Goal: Entertainment & Leisure: Consume media (video, audio)

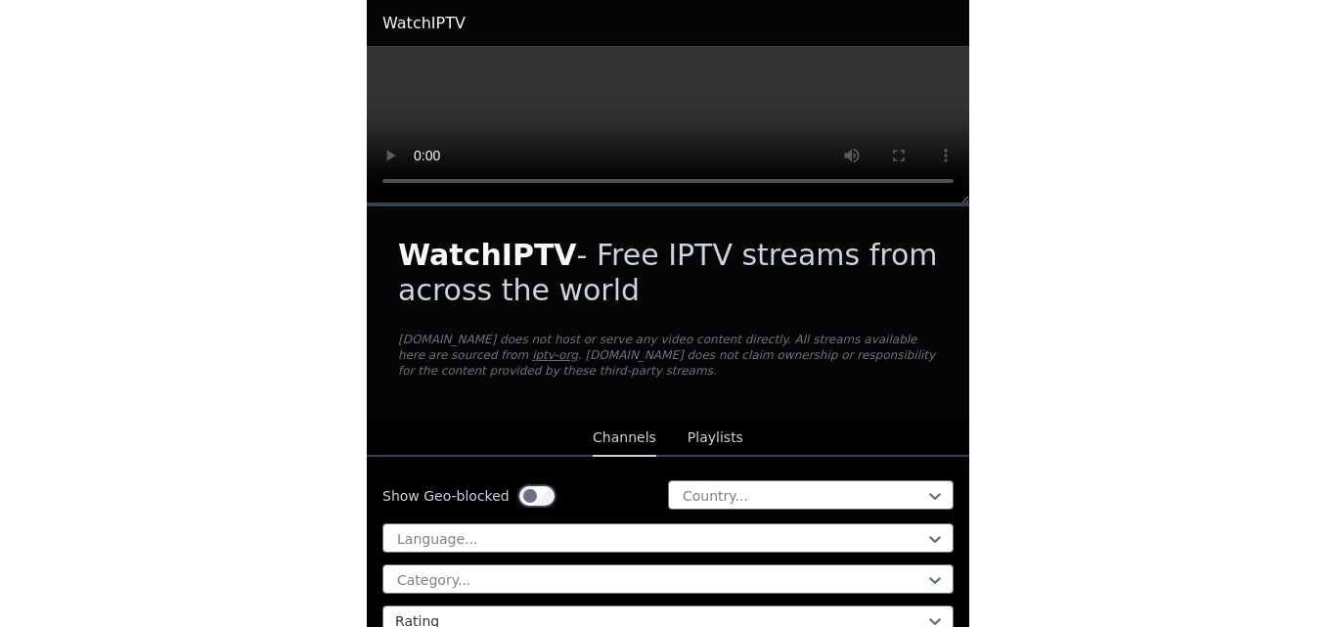
scroll to position [391, 0]
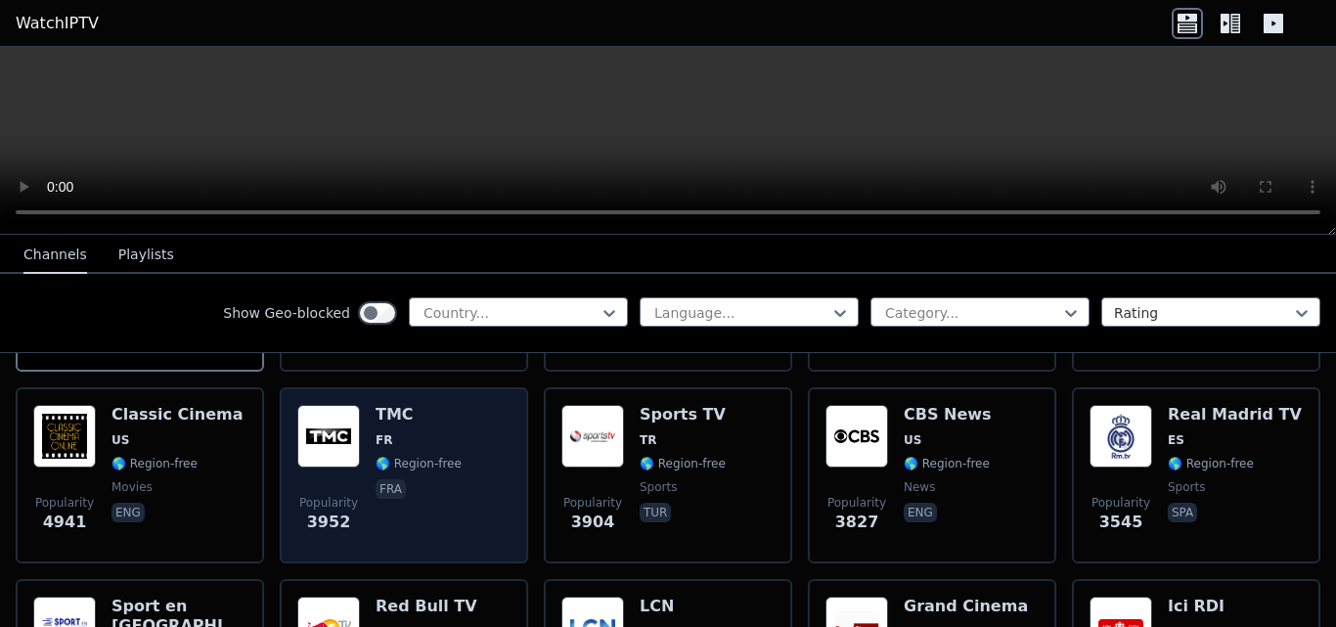
click at [449, 470] on div "Popularity 3952 TMC FR 🌎 Region-free fra" at bounding box center [403, 475] width 213 height 141
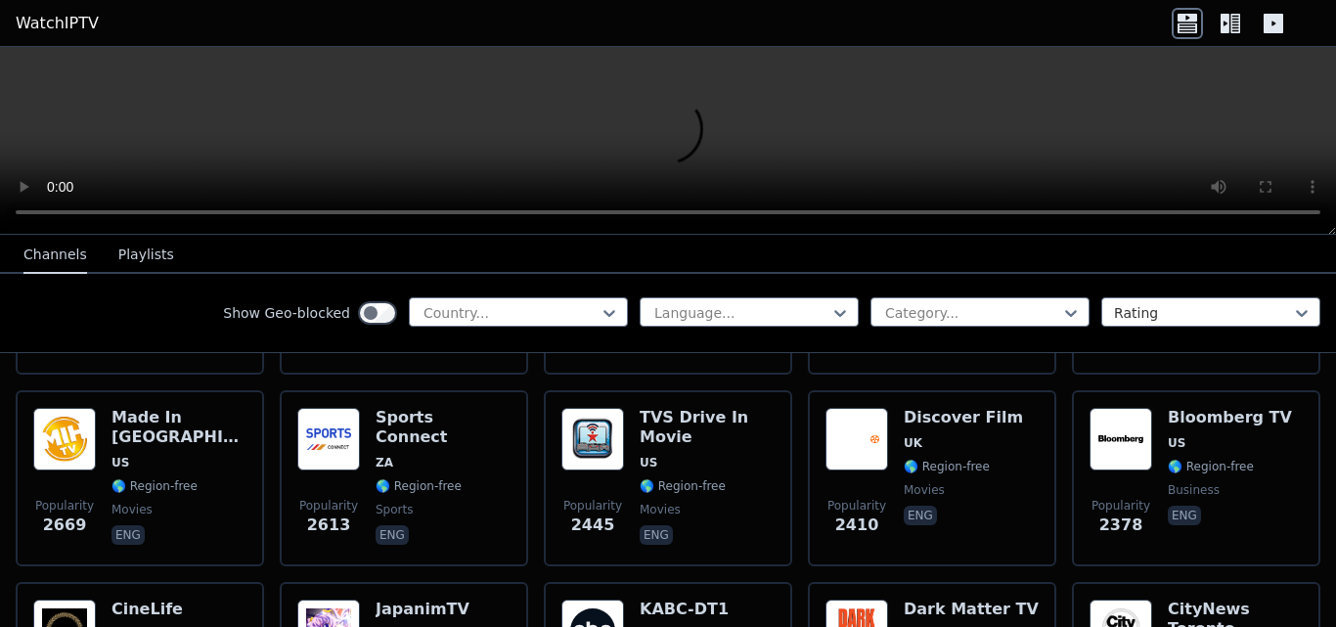
scroll to position [880, 0]
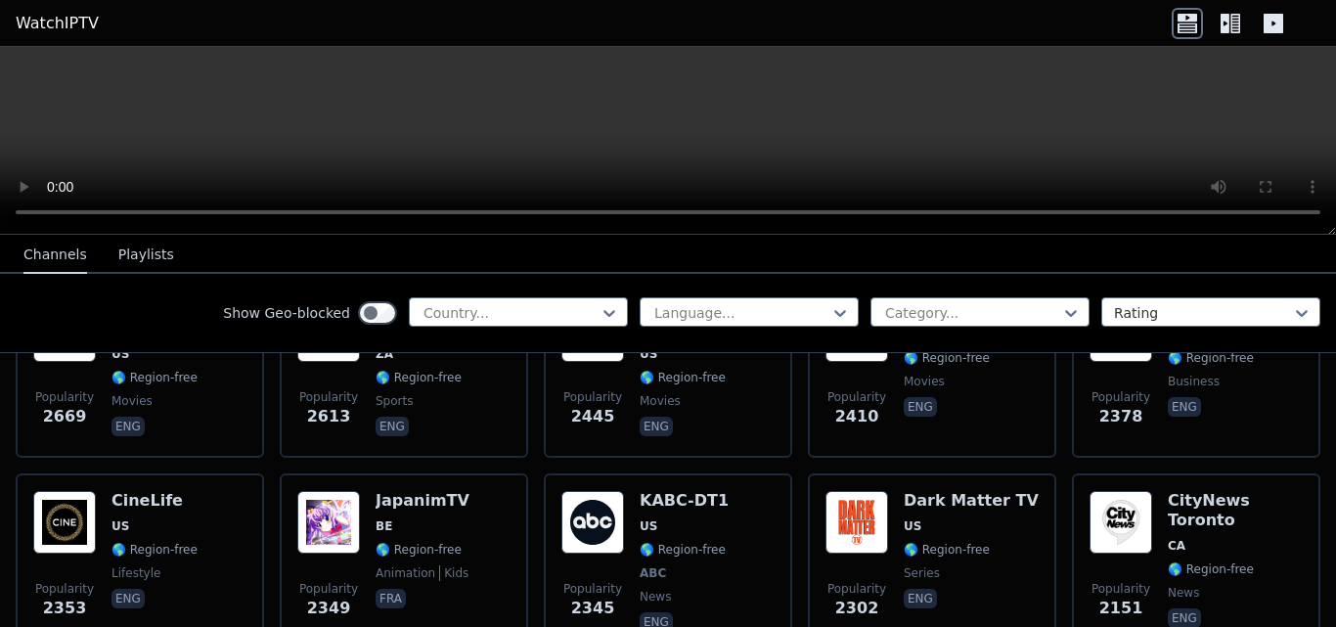
click at [601, 22] on icon at bounding box center [1235, 24] width 10 height 20
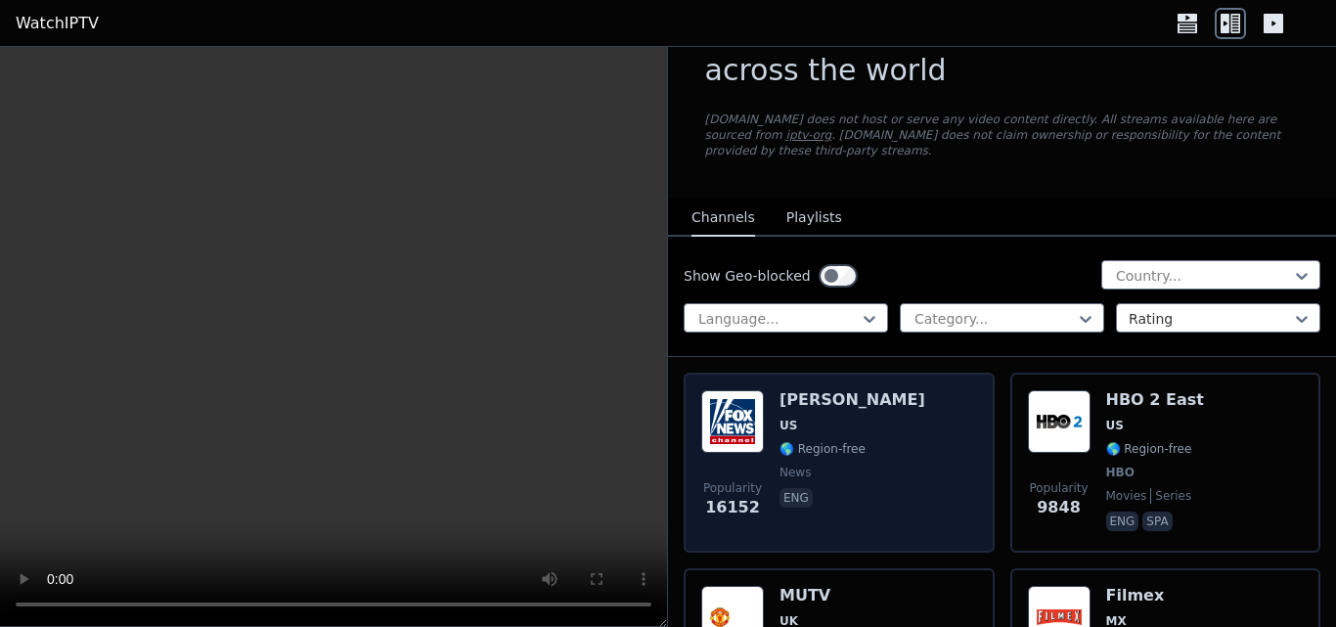
scroll to position [98, 0]
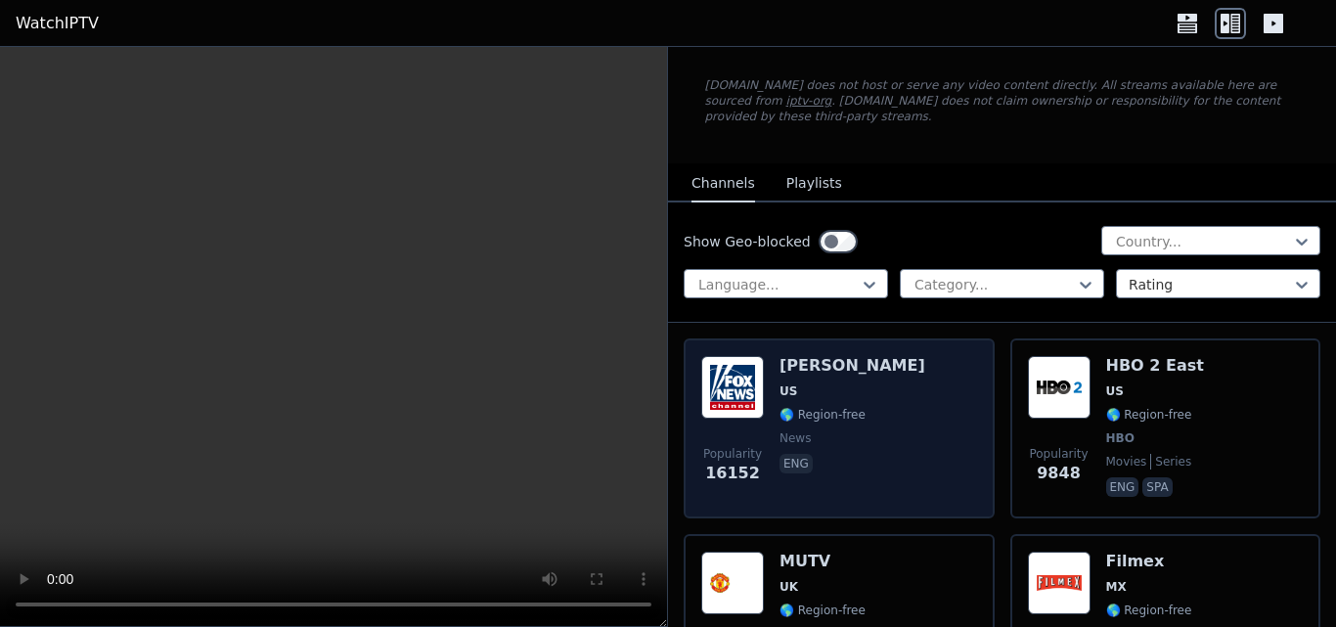
click at [601, 501] on div "Popularity 16152 Fox News Channel US 🌎 Region-free news eng" at bounding box center [838, 428] width 311 height 180
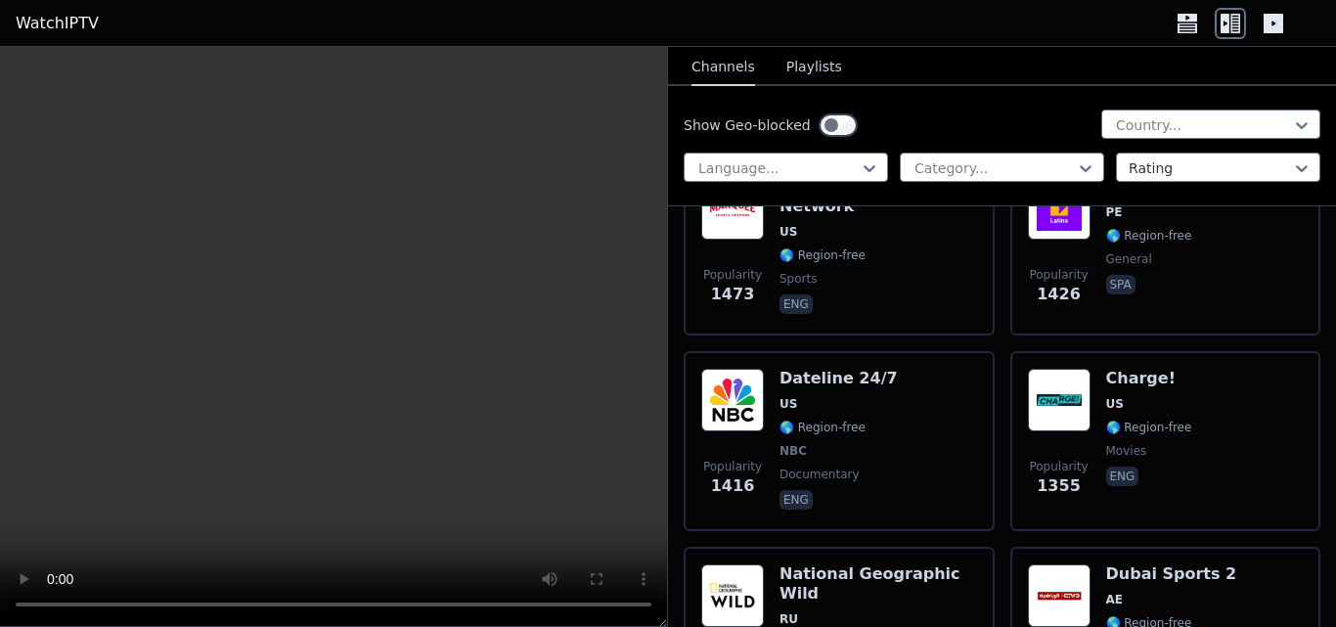
scroll to position [4791, 0]
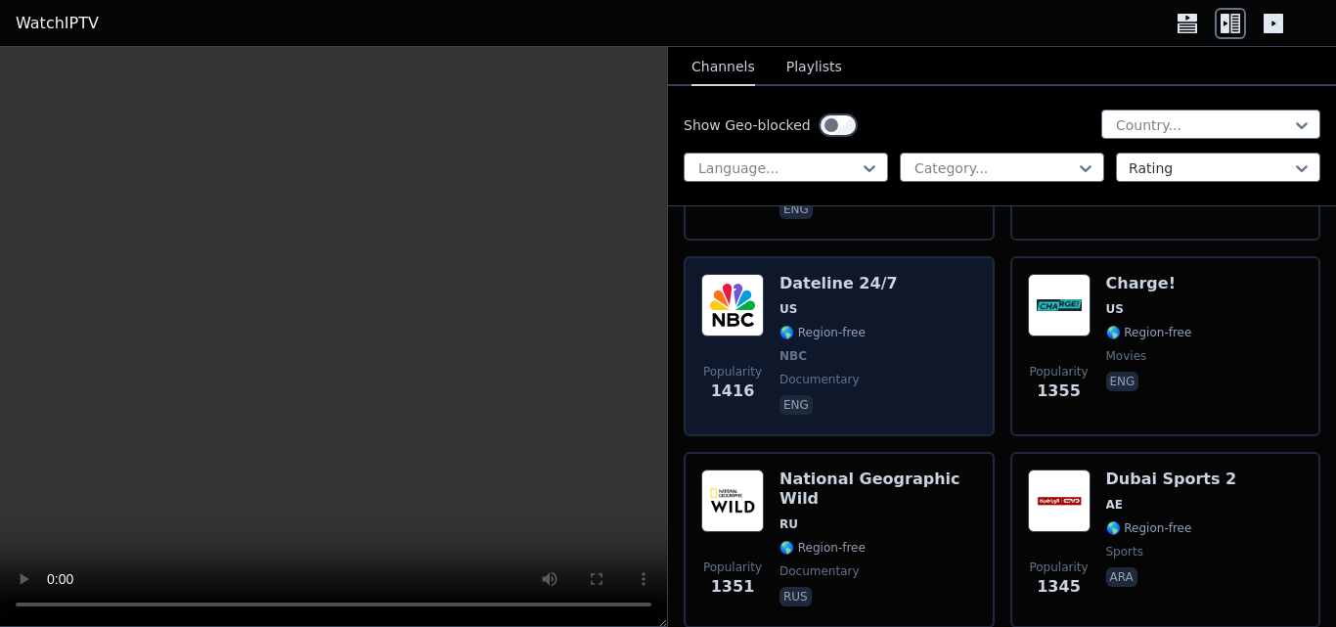
click at [601, 348] on span "NBC" at bounding box center [838, 356] width 118 height 16
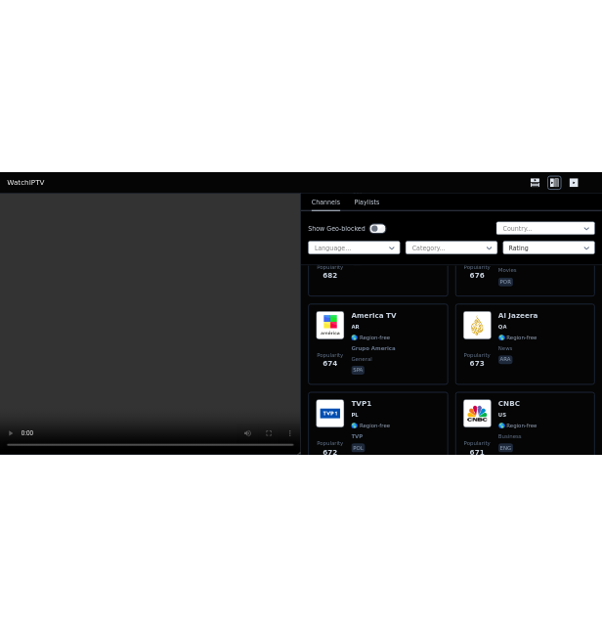
scroll to position [24828, 0]
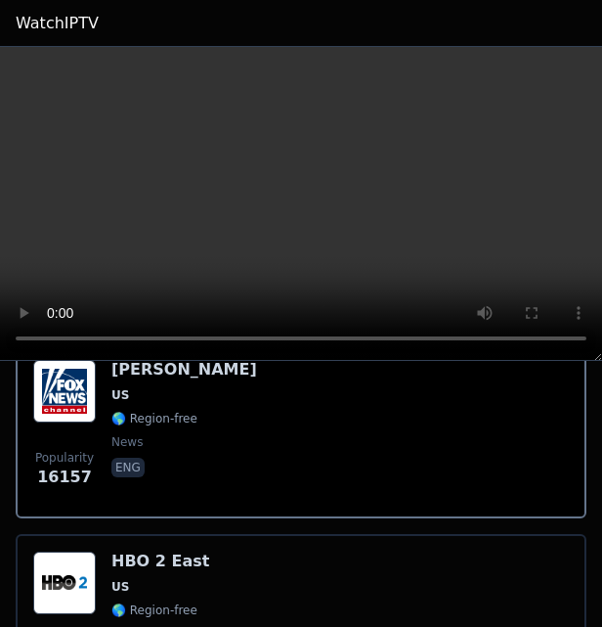
scroll to position [489, 0]
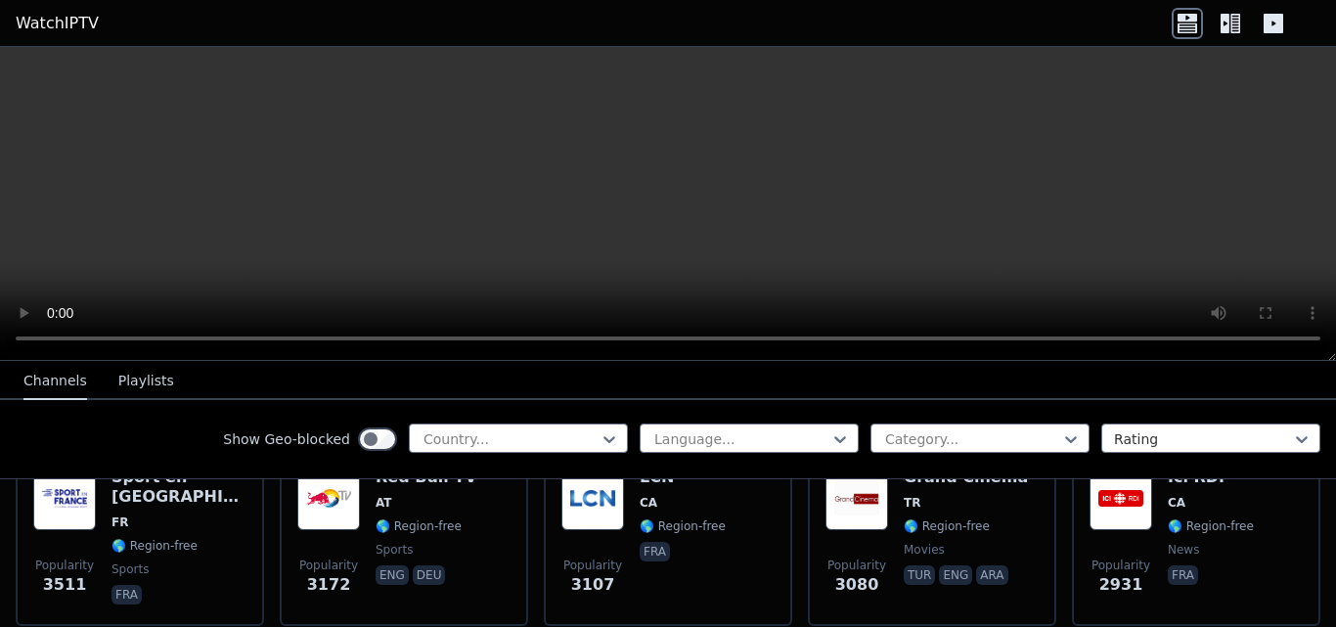
scroll to position [647, 0]
click at [601, 36] on icon at bounding box center [1229, 23] width 31 height 31
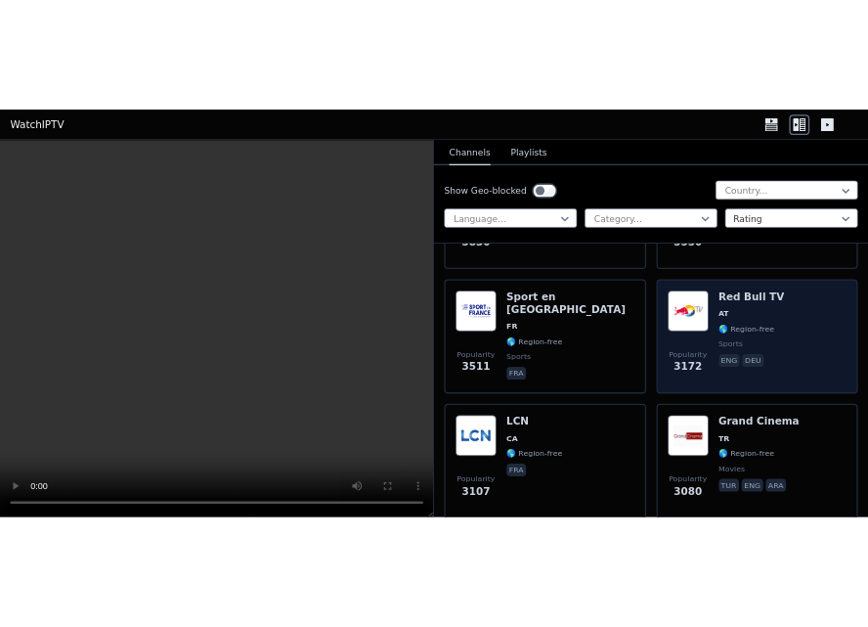
scroll to position [1136, 0]
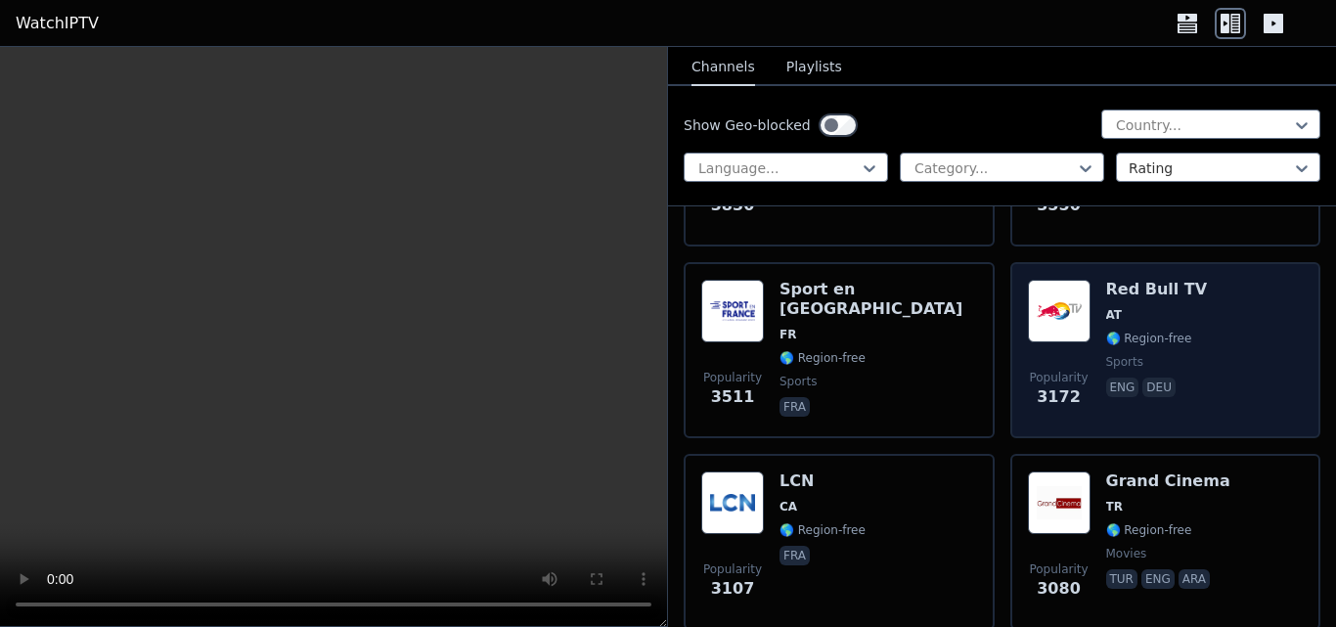
click at [601, 376] on div "Popularity 3172 Red Bull TV AT 🌎 Region-free sports eng deu" at bounding box center [1166, 350] width 276 height 141
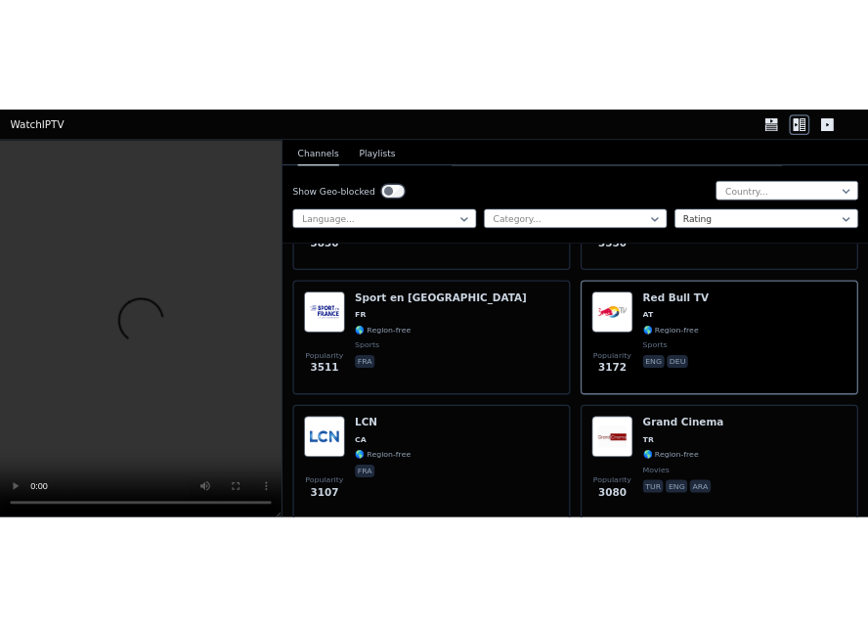
scroll to position [1969, 0]
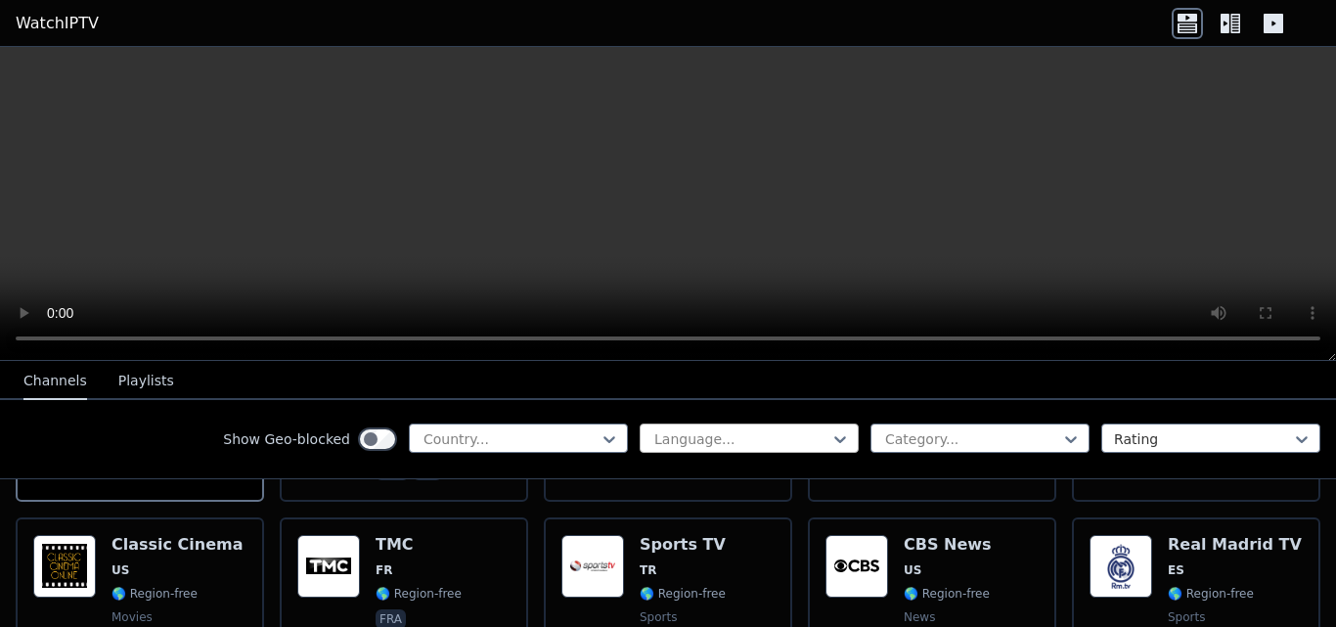
scroll to position [391, 0]
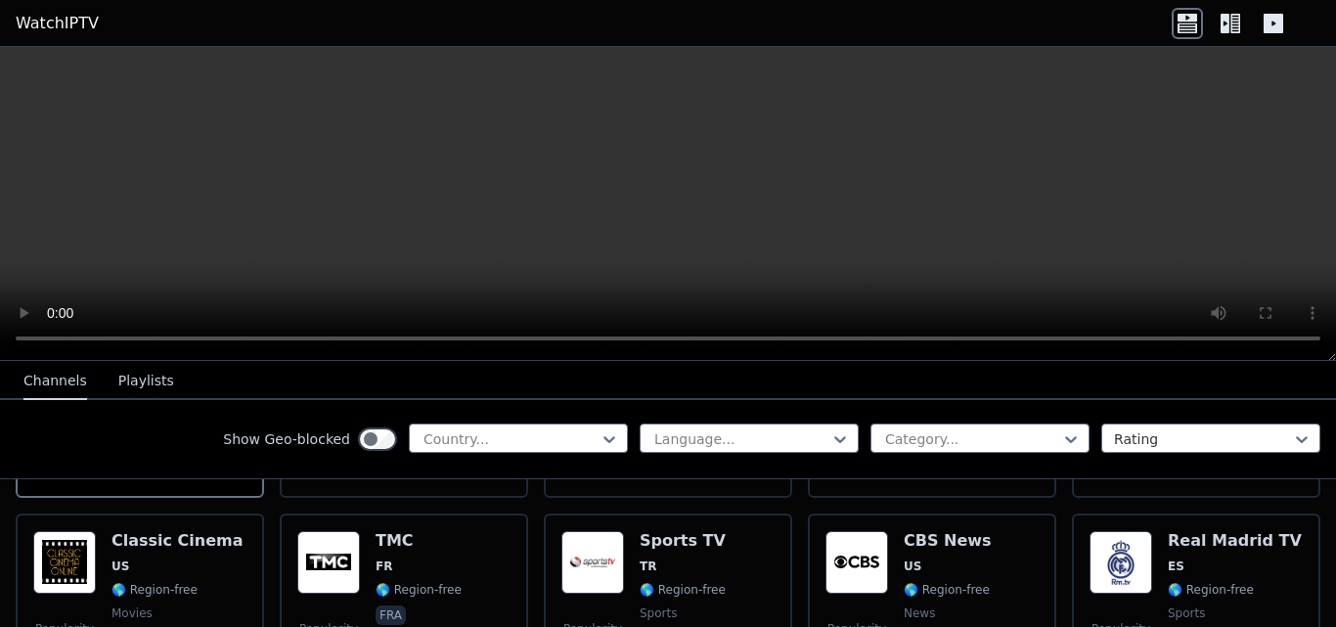
click at [867, 20] on icon at bounding box center [1235, 24] width 10 height 20
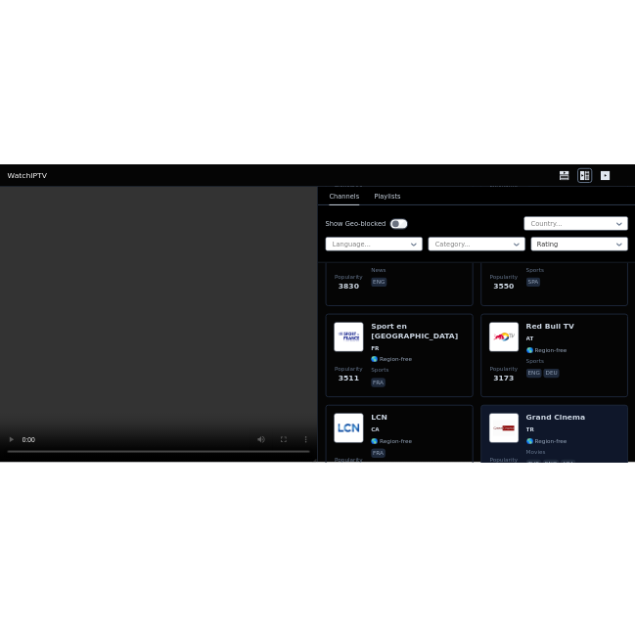
scroll to position [1076, 0]
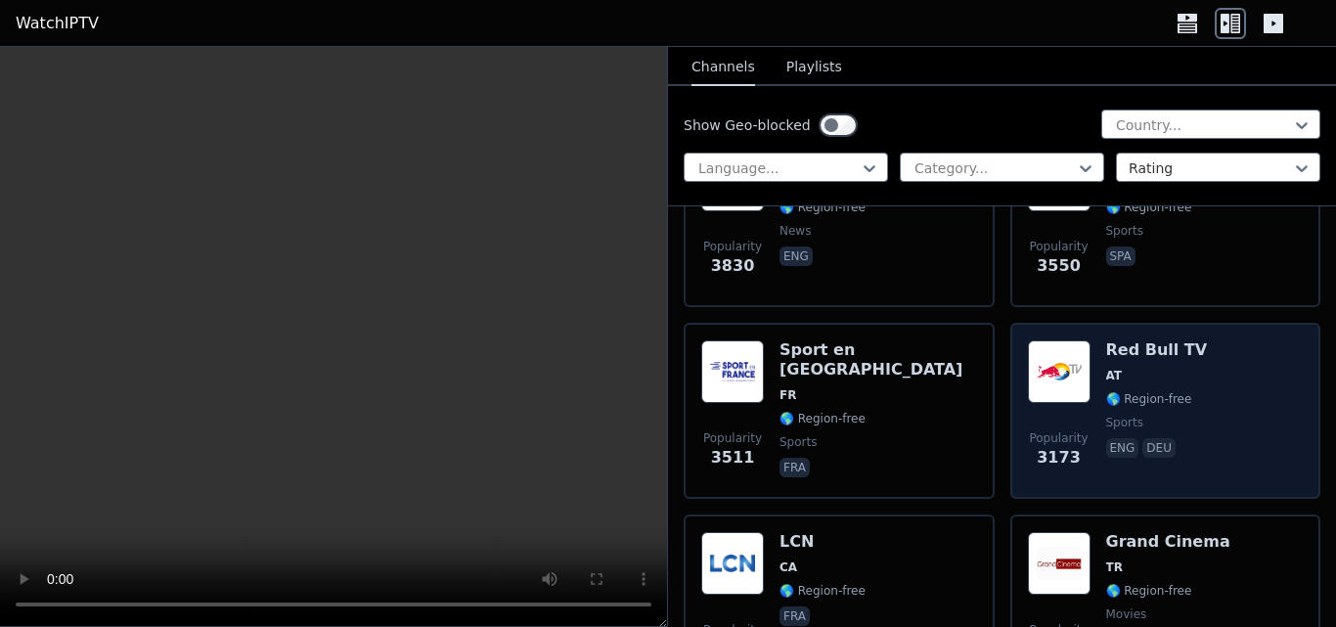
click at [867, 371] on div "Red Bull TV AT 🌎 Region-free sports eng deu" at bounding box center [1157, 410] width 102 height 141
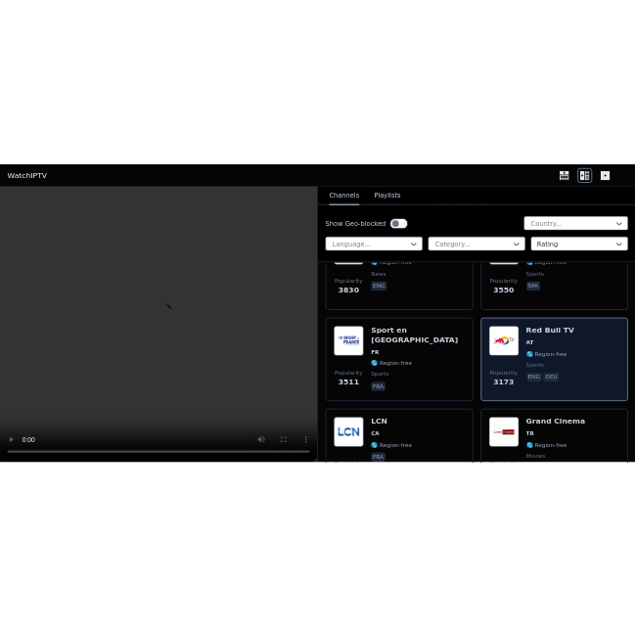
scroll to position [1830, 0]
